Goal: Find specific page/section: Find specific page/section

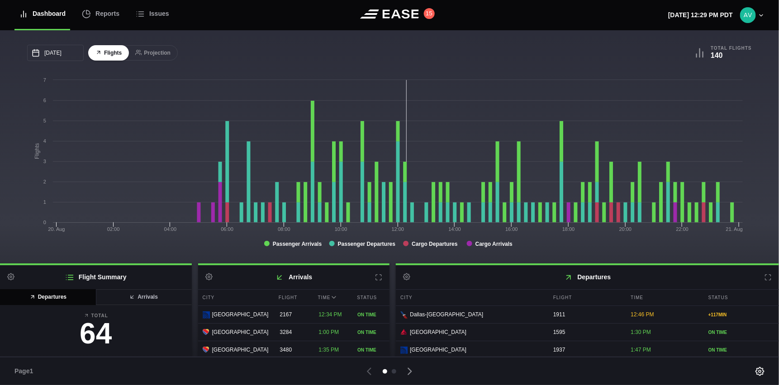
click at [716, 94] on div "Dashboard Reports Issues 15 Wednesday, August 20th 12:29 PM PDT Settings Feed S…" at bounding box center [389, 192] width 779 height 385
click at [160, 52] on button "Projection" at bounding box center [153, 53] width 50 height 16
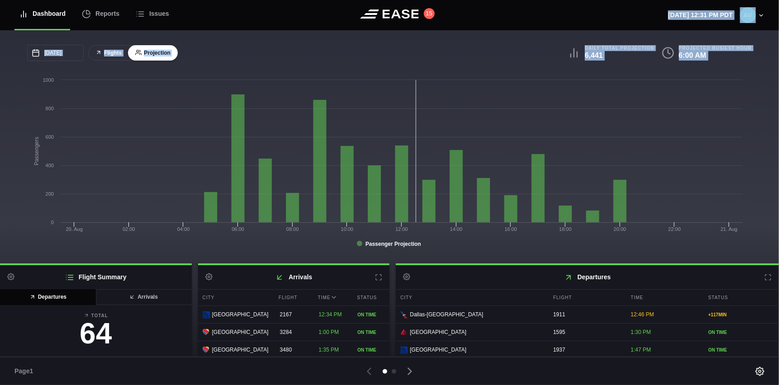
click at [109, 52] on button "Flights" at bounding box center [108, 53] width 41 height 16
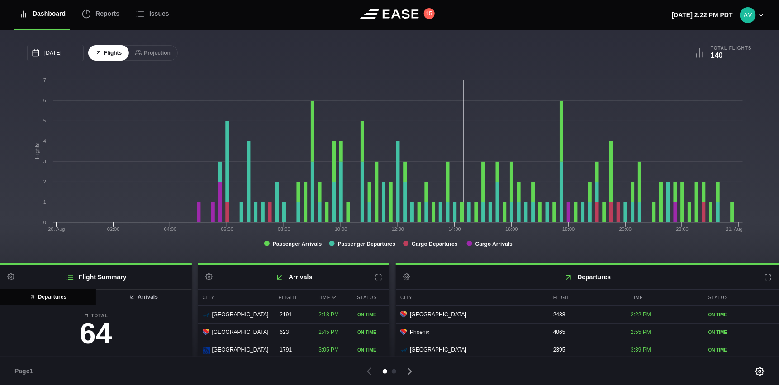
click at [764, 276] on icon at bounding box center [767, 277] width 7 height 7
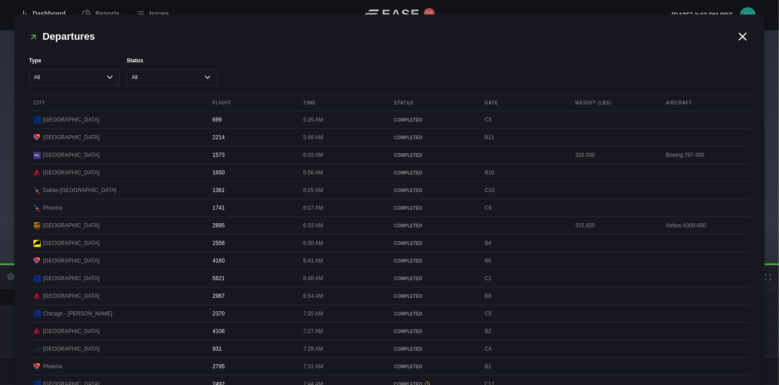
click at [738, 34] on icon at bounding box center [743, 37] width 14 height 14
